Goal: Task Accomplishment & Management: Manage account settings

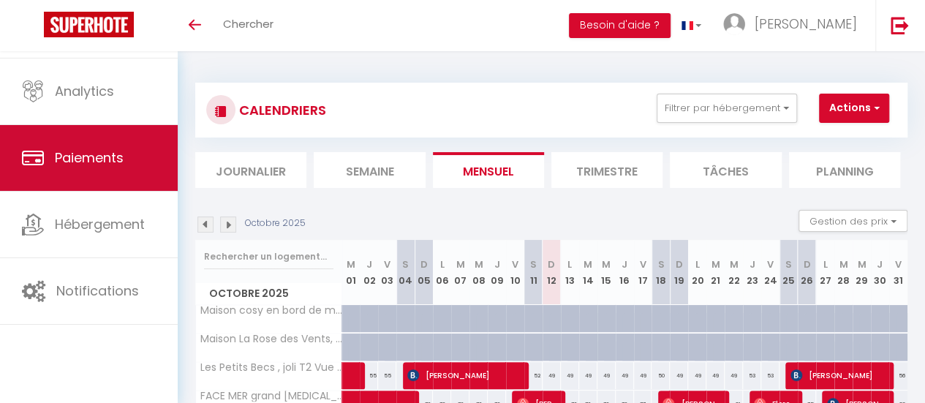
scroll to position [109, 0]
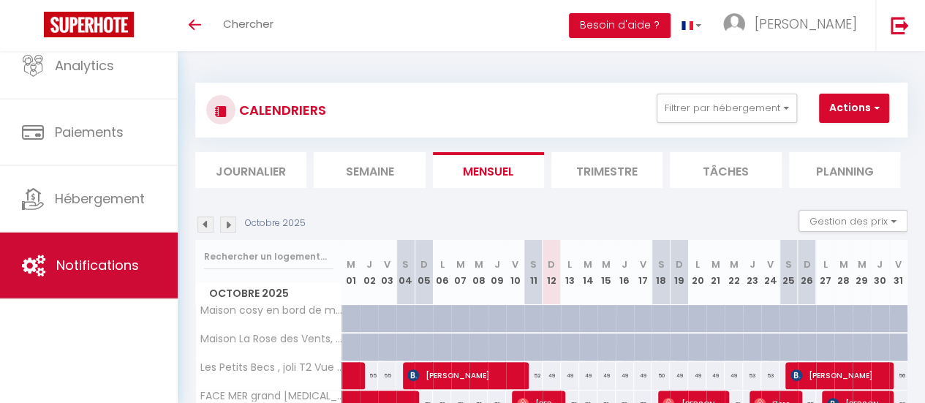
click at [107, 279] on link "Notifications" at bounding box center [89, 265] width 178 height 66
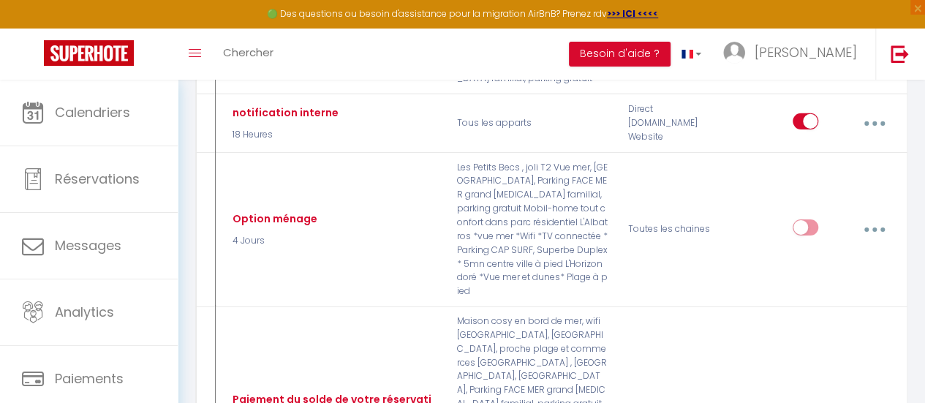
scroll to position [2309, 0]
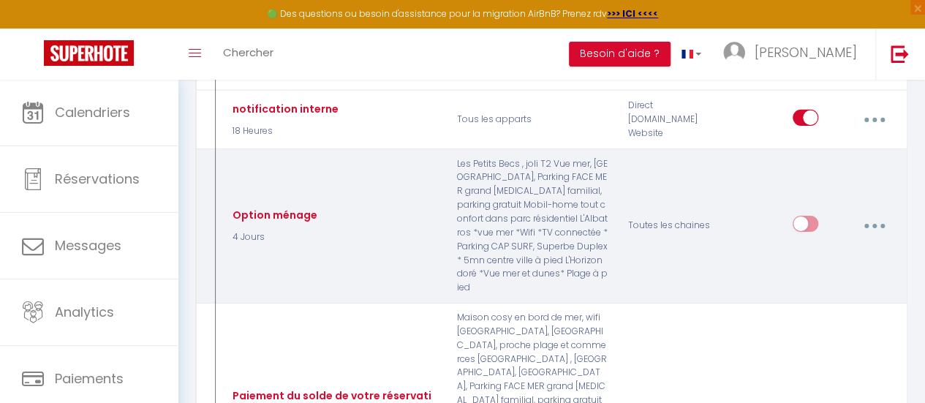
click at [873, 224] on icon "button" at bounding box center [874, 226] width 4 height 4
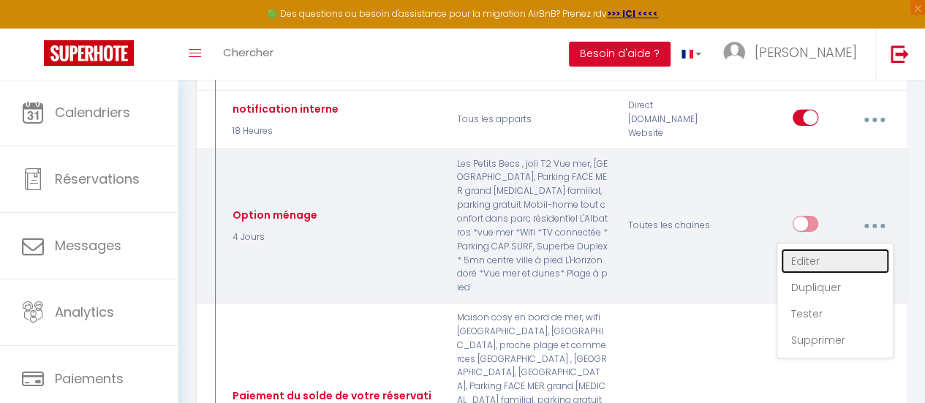
click at [804, 249] on link "Editer" at bounding box center [835, 261] width 108 height 25
type input "Option ménage"
checkbox input "false"
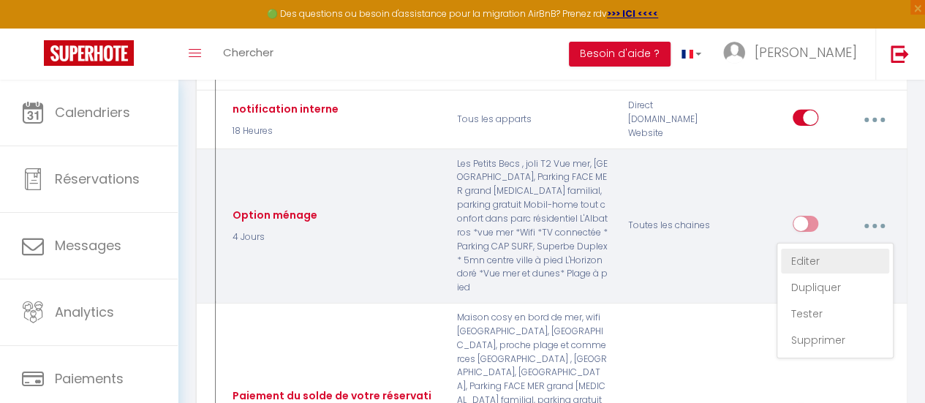
checkbox input "false"
checkbox input "true"
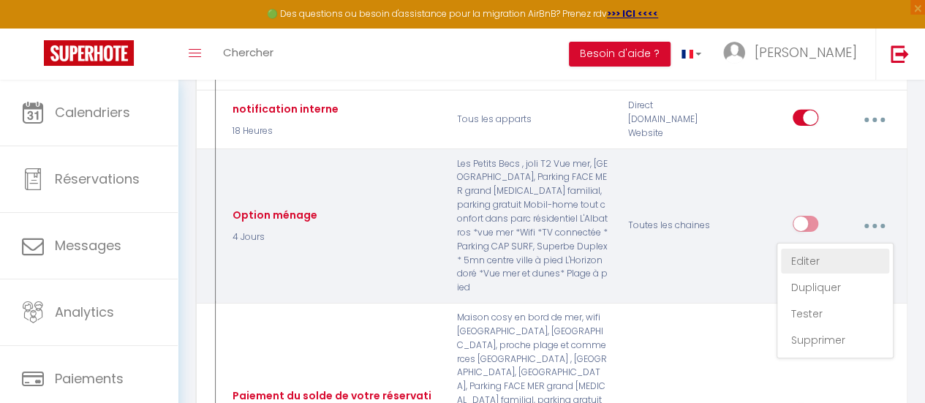
checkbox input "false"
checkbox input "true"
checkbox input "false"
checkbox input "true"
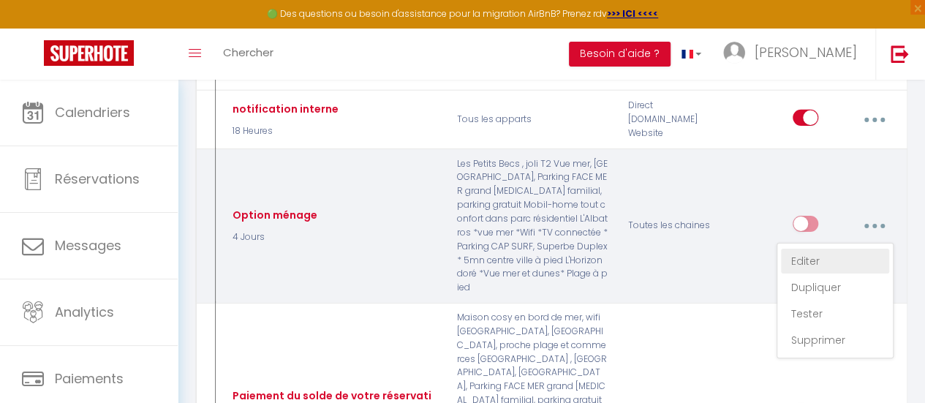
select select "4 Jours"
select select "if_deposit_is_paid"
checkbox input "true"
checkbox input "false"
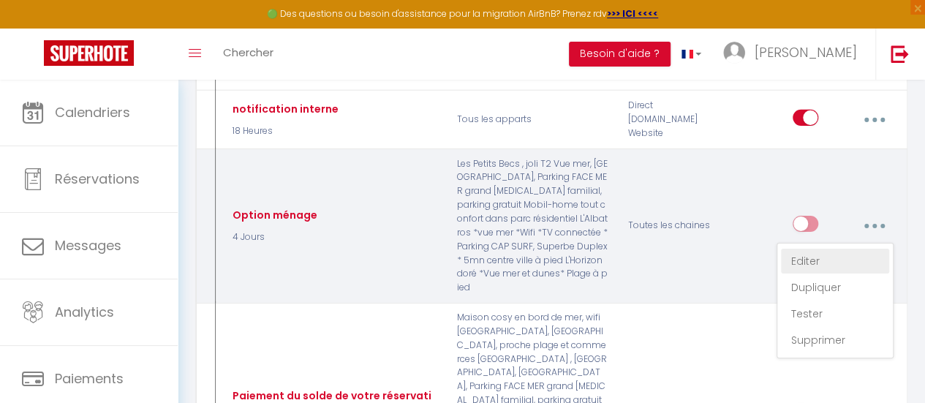
radio input "true"
type input "Option ménage"
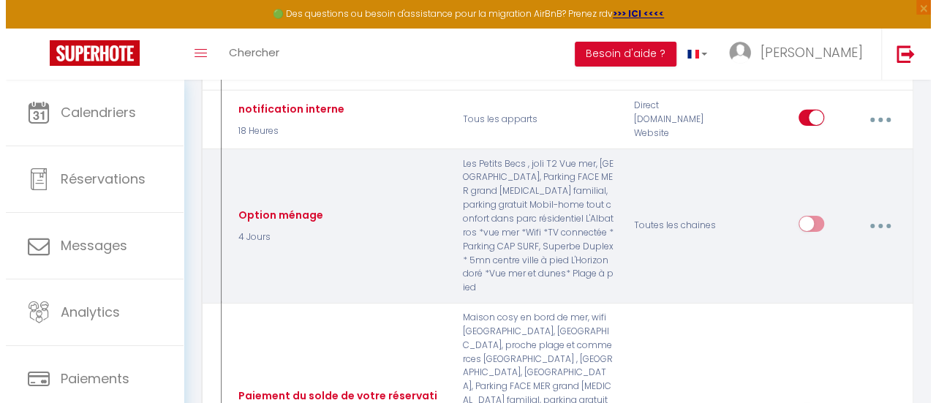
scroll to position [2295, 0]
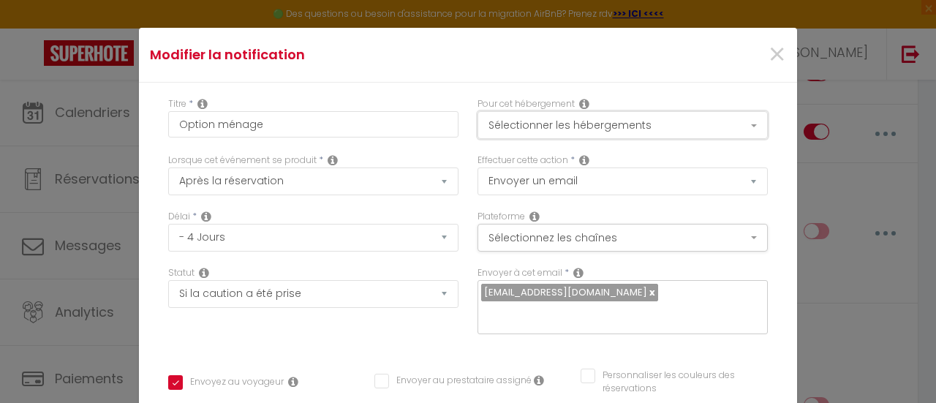
click at [720, 125] on button "Sélectionner les hébergements" at bounding box center [622, 125] width 290 height 28
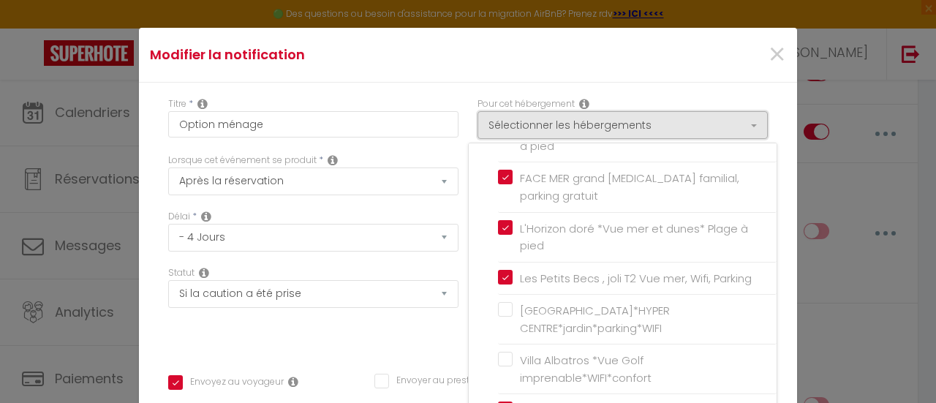
scroll to position [315, 0]
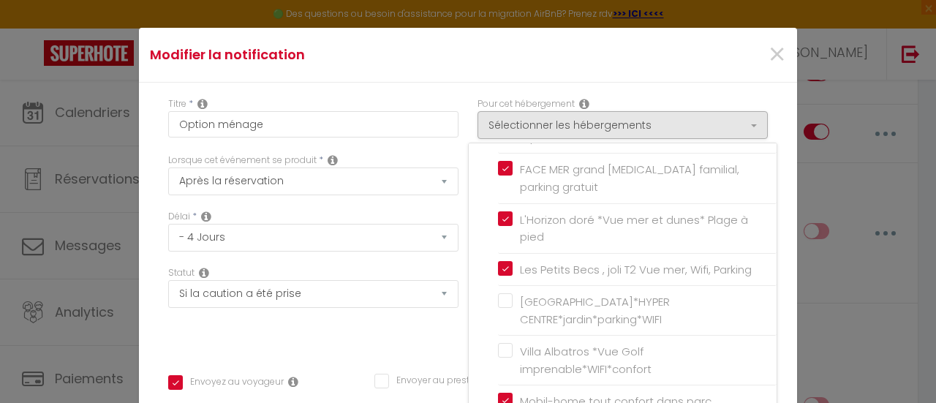
click at [413, 212] on div "Délai * Immédiat - 10 Minutes - 1 Heure - 2 Heures - 3 Heures - 4 Heures - 5 He…" at bounding box center [313, 231] width 290 height 42
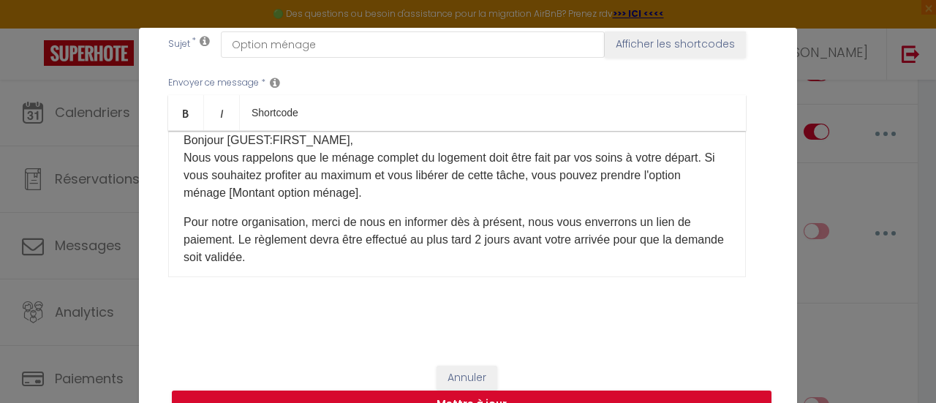
scroll to position [44, 0]
click at [519, 223] on p "Pour notre organisation, merci de nous en informer dès à présent​, nous vous en…" at bounding box center [456, 239] width 547 height 53
click at [390, 224] on p "Pour notre organisation, merci de nous en informer dès à présent si ce n'est pa…" at bounding box center [456, 239] width 547 height 53
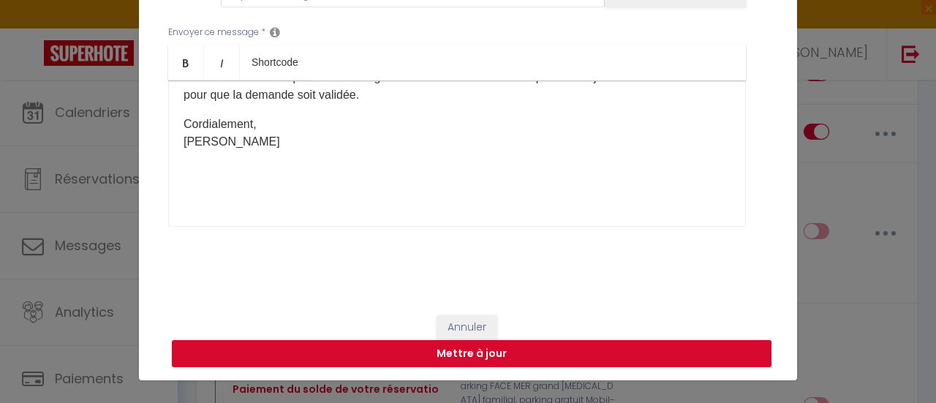
scroll to position [56, 0]
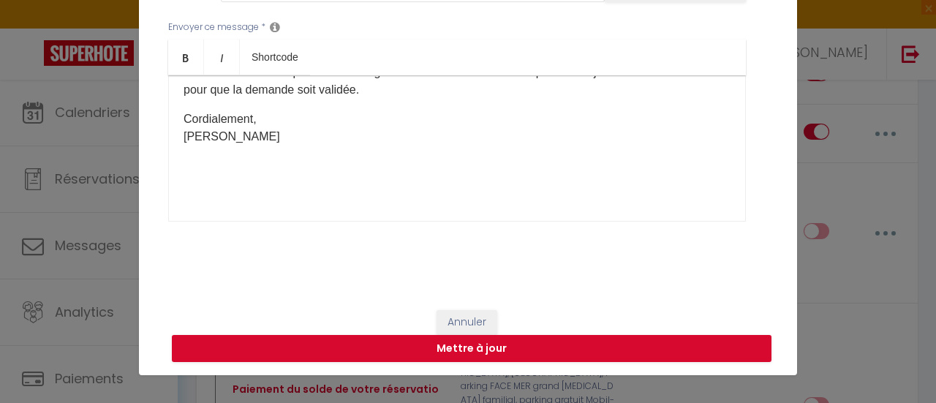
click at [442, 86] on p "Pour notre organisation, merci de nous en informer dès à présent si ce n'est pa…" at bounding box center [456, 72] width 547 height 53
click at [540, 351] on button "Mettre à jour" at bounding box center [471, 349] width 599 height 28
checkbox input "true"
checkbox input "false"
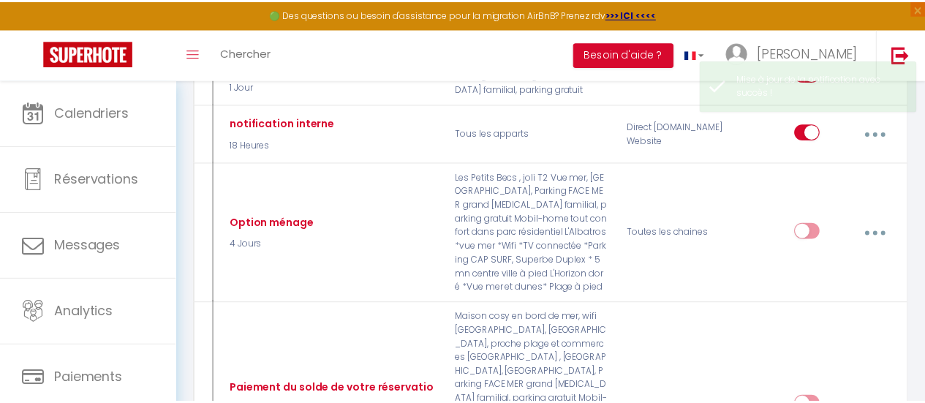
scroll to position [2309, 0]
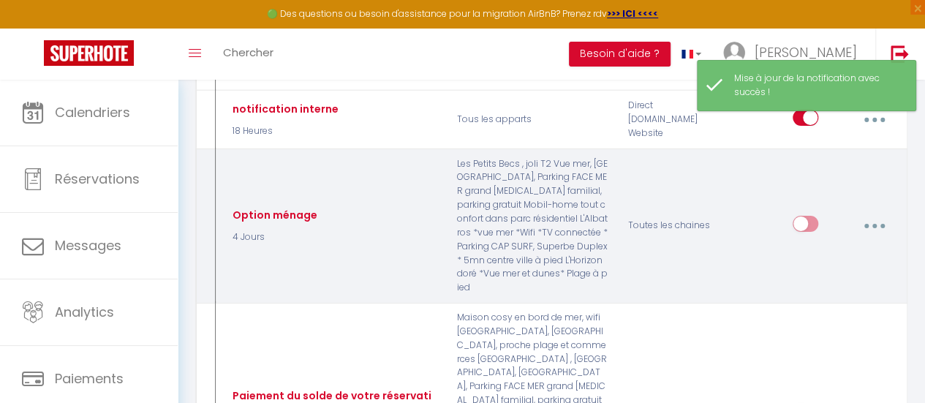
click at [802, 216] on input "checkbox" at bounding box center [805, 227] width 26 height 22
checkbox input "true"
